Goal: Transaction & Acquisition: Download file/media

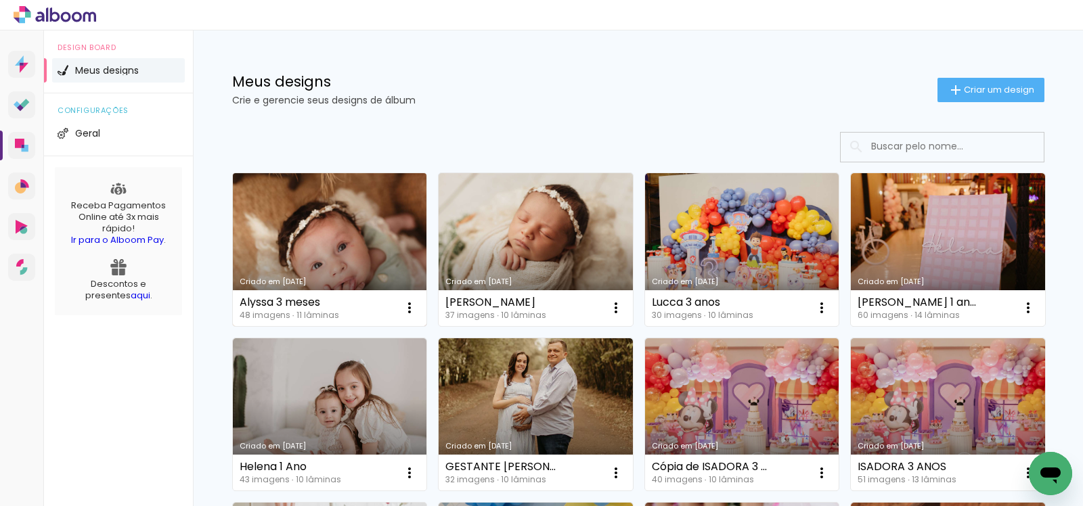
click at [339, 241] on link "Criado em [DATE]" at bounding box center [330, 249] width 194 height 153
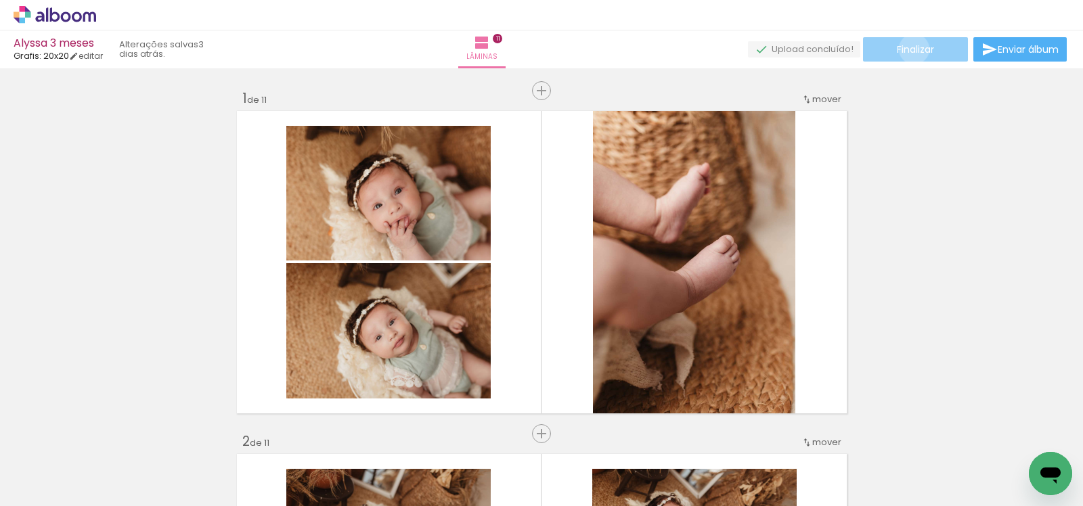
click at [909, 49] on span "Finalizar" at bounding box center [915, 49] width 37 height 9
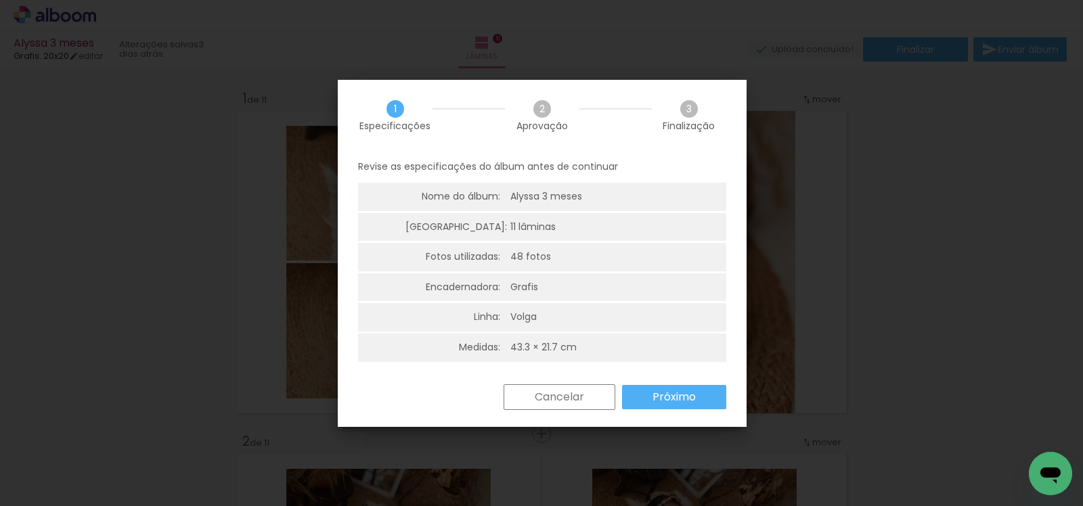
click at [0, 0] on slot "Próximo" at bounding box center [0, 0] width 0 height 0
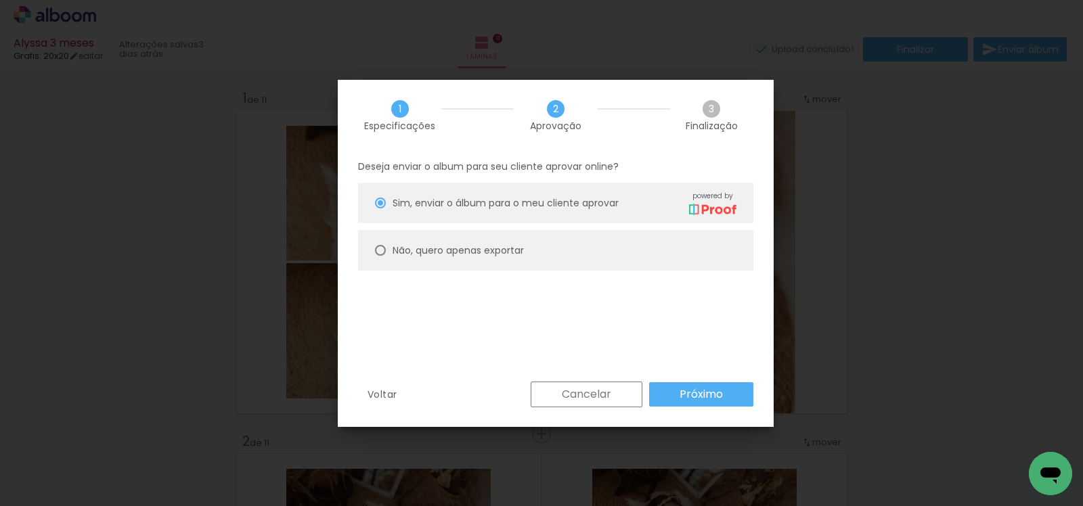
click at [552, 255] on paper-radio-button "Não, quero apenas exportar" at bounding box center [555, 250] width 395 height 41
type paper-radio-button "on"
click at [0, 0] on slot "Próximo" at bounding box center [0, 0] width 0 height 0
type input "Alta, 300 DPI"
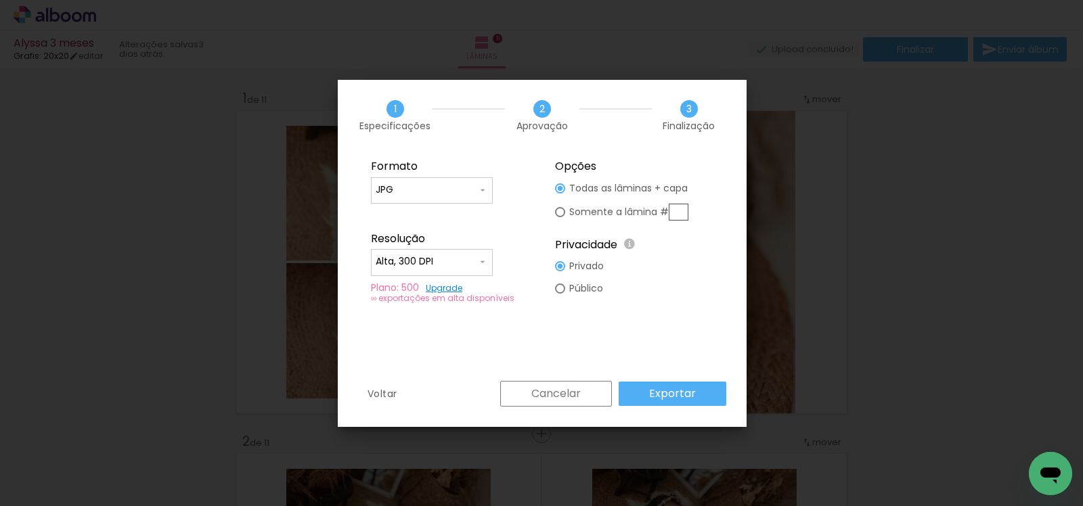
click at [0, 0] on slot "Exportar" at bounding box center [0, 0] width 0 height 0
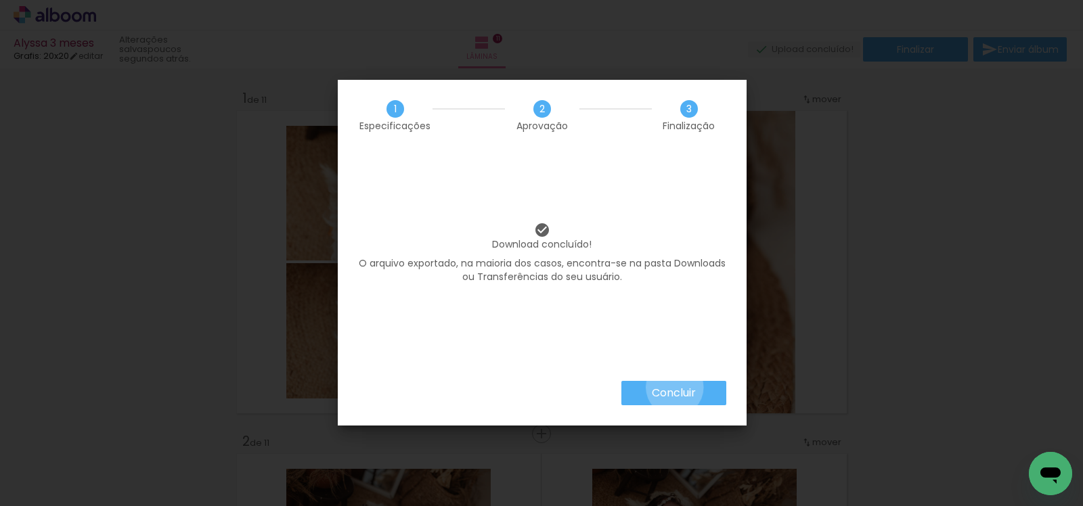
click at [0, 0] on slot "Concluir" at bounding box center [0, 0] width 0 height 0
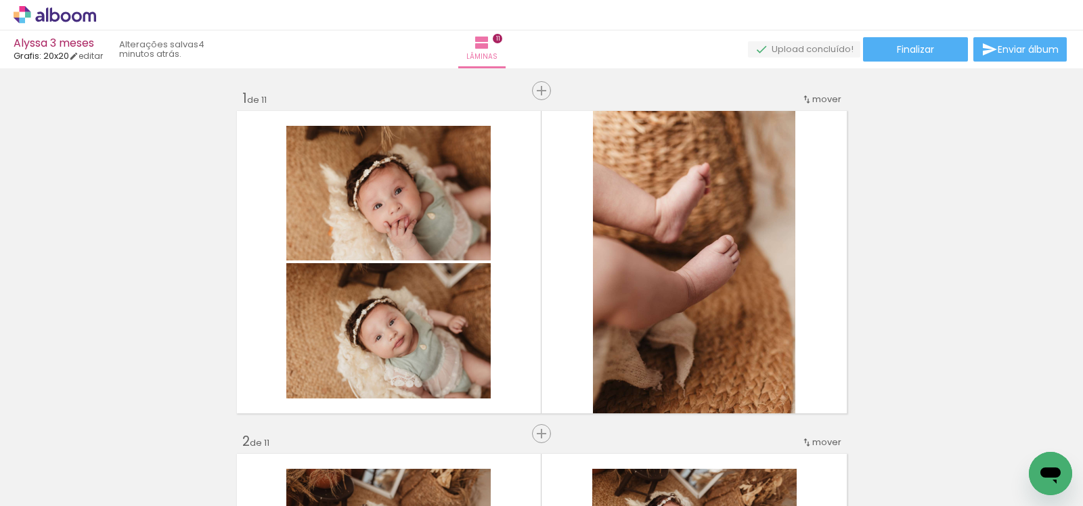
click at [66, 18] on icon at bounding box center [55, 15] width 83 height 18
